Goal: Information Seeking & Learning: Find specific fact

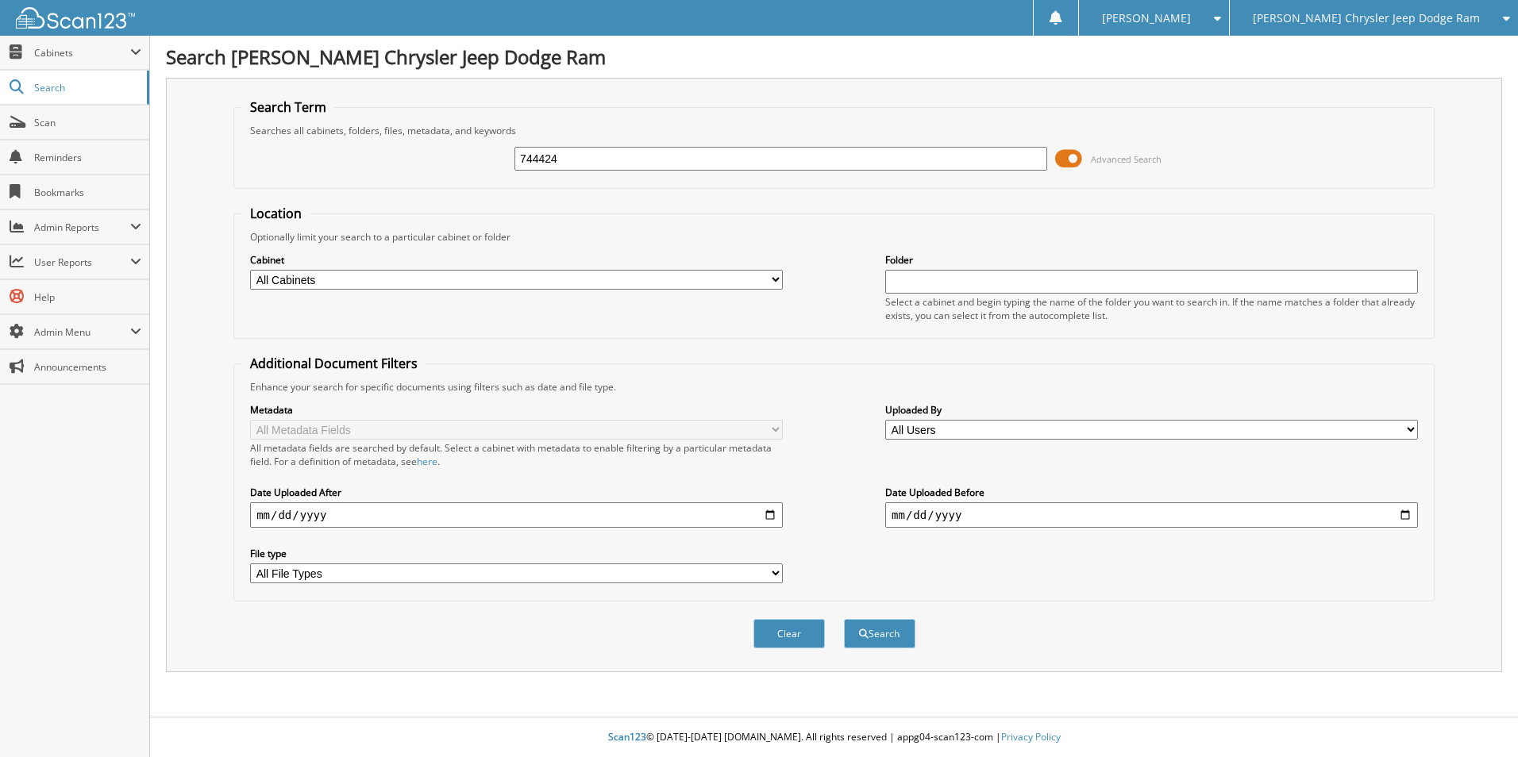
type input "744424"
click at [844, 619] on button "Search" at bounding box center [879, 633] width 71 height 29
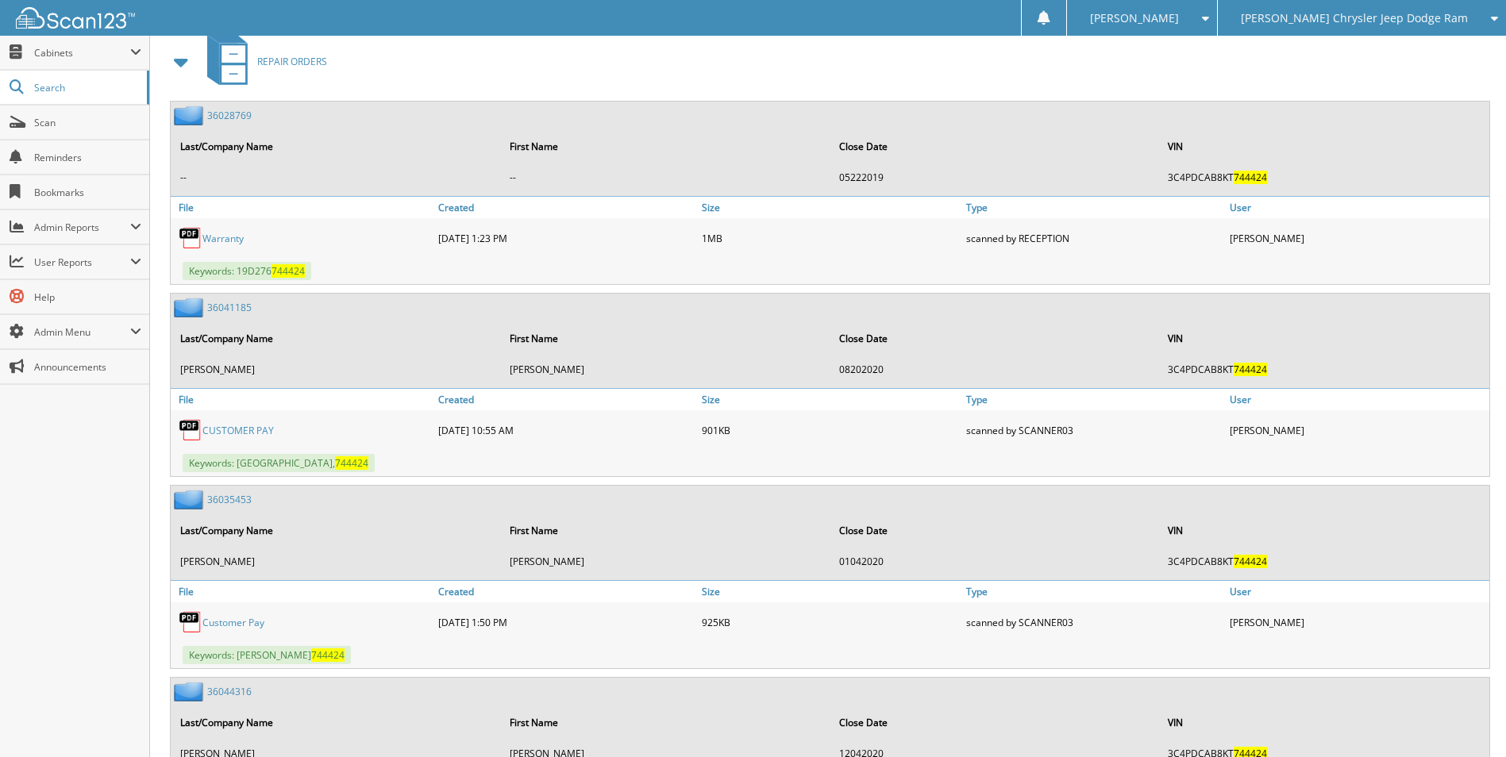
scroll to position [715, 0]
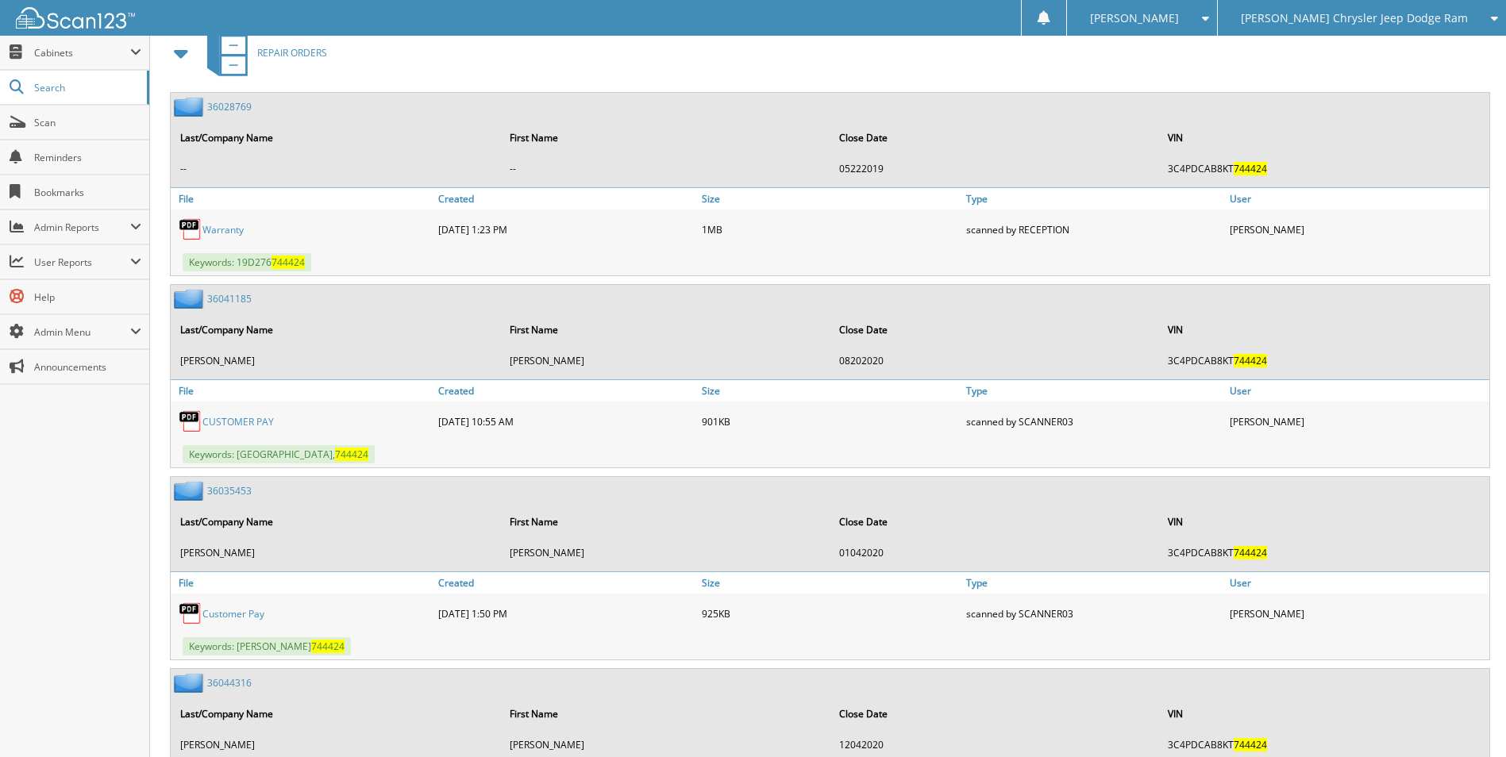
click at [179, 54] on span at bounding box center [182, 53] width 22 height 29
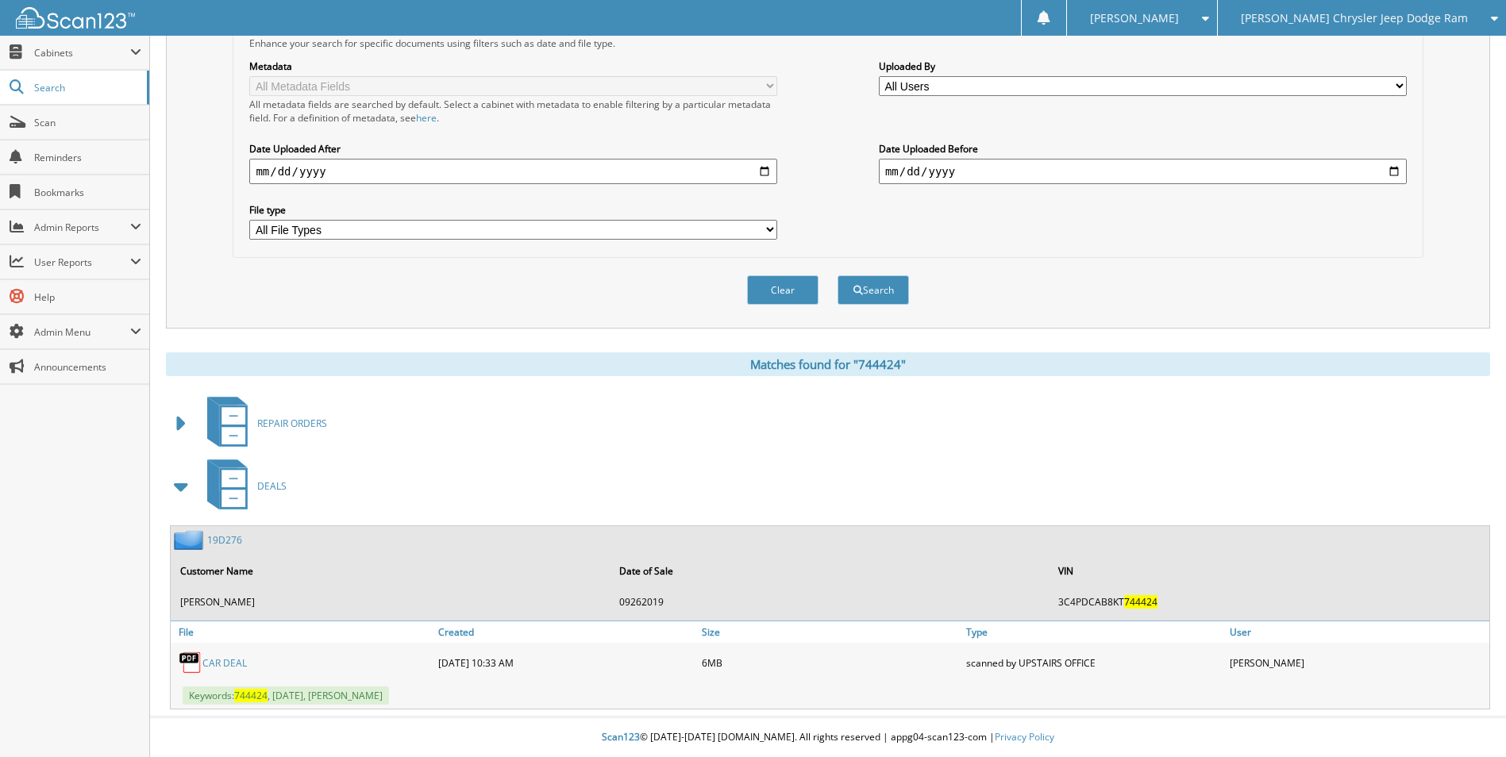
scroll to position [345, 0]
click at [220, 667] on link "CAR DEAL" at bounding box center [224, 663] width 44 height 13
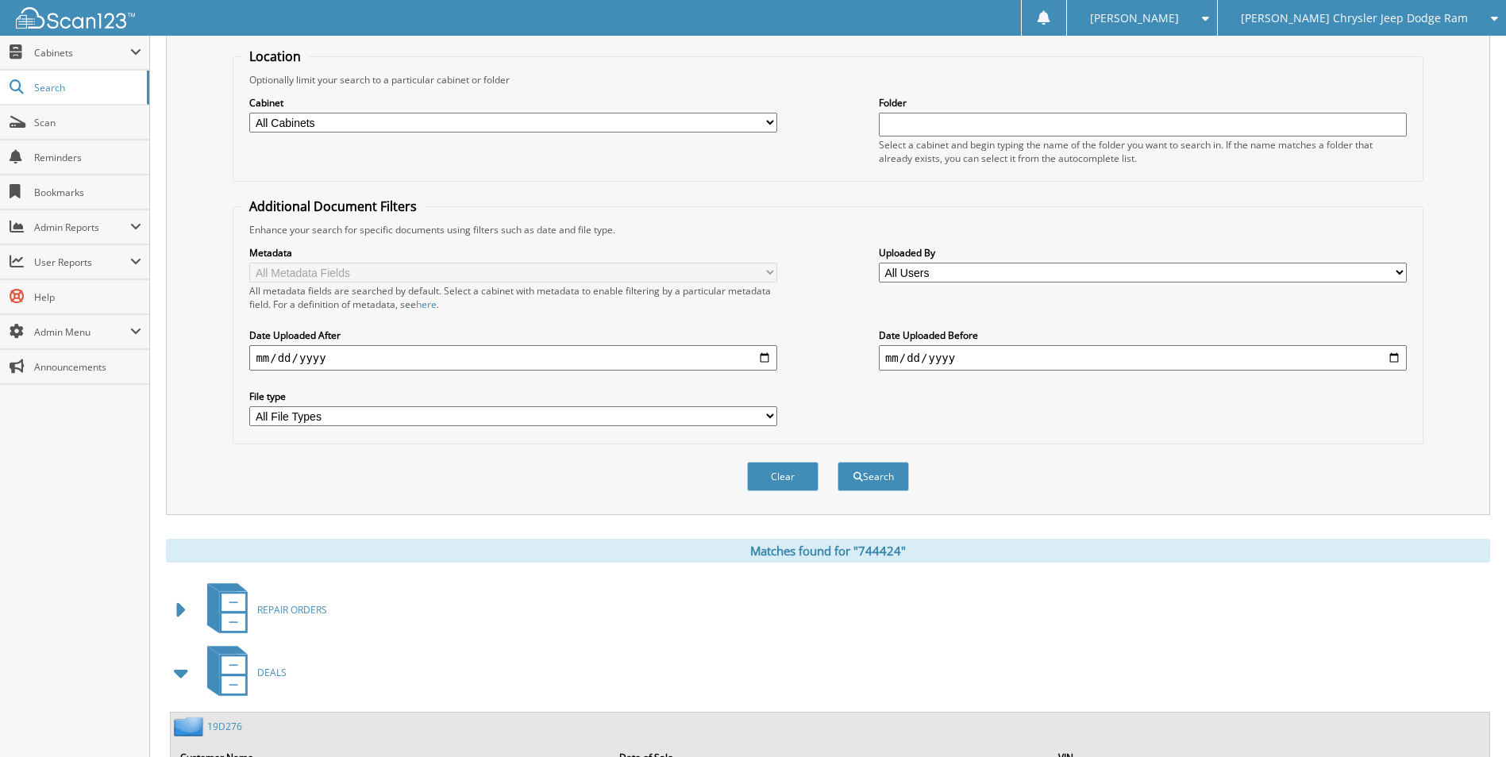
scroll to position [0, 0]
